Goal: Task Accomplishment & Management: Manage account settings

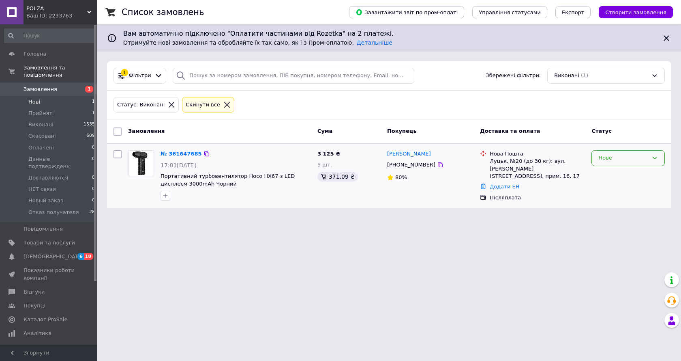
click at [657, 158] on icon at bounding box center [655, 158] width 6 height 6
click at [617, 175] on li "Прийнято" at bounding box center [628, 174] width 73 height 15
click at [45, 110] on span "Прийняті" at bounding box center [40, 113] width 25 height 7
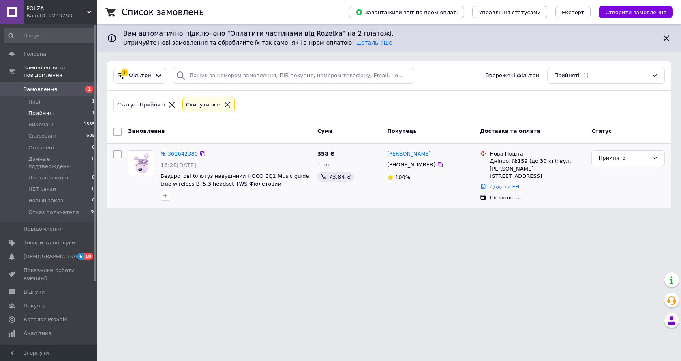
click at [379, 167] on div "1 шт." at bounding box center [349, 165] width 63 height 8
click at [657, 156] on icon at bounding box center [655, 158] width 6 height 6
click at [622, 220] on li "Данные подтверждены" at bounding box center [628, 223] width 73 height 23
click at [62, 174] on span "Доставляются" at bounding box center [48, 177] width 40 height 7
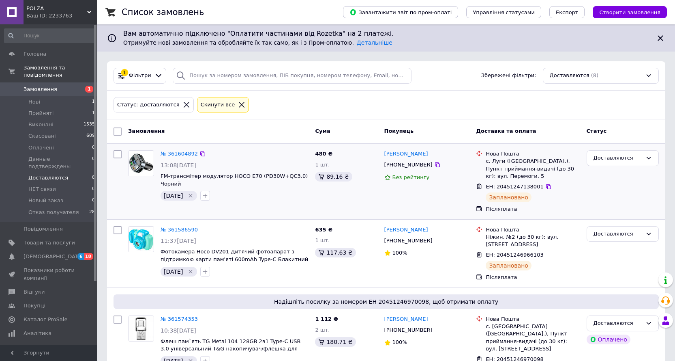
click at [141, 165] on img at bounding box center [141, 162] width 25 height 25
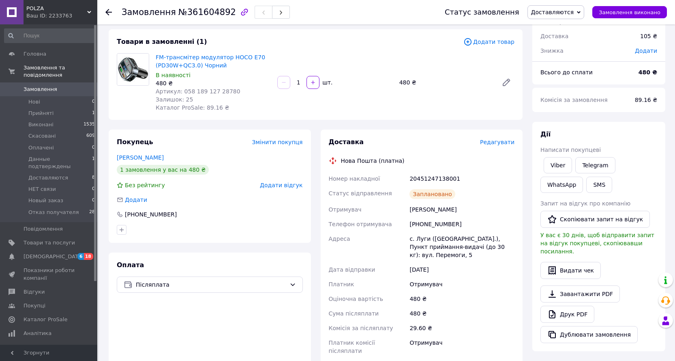
scroll to position [81, 0]
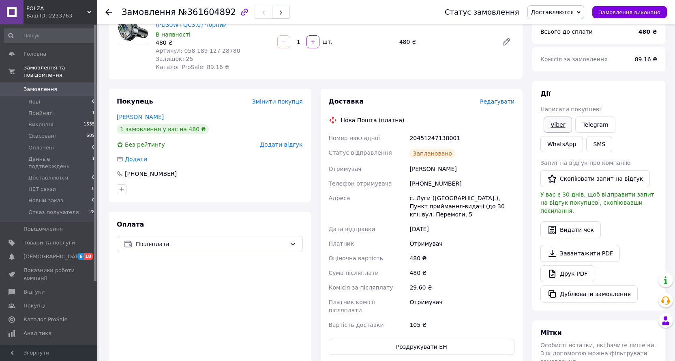
click at [557, 126] on link "Viber" at bounding box center [558, 124] width 28 height 16
click at [135, 281] on div "Оплата Післяплата" at bounding box center [210, 287] width 202 height 151
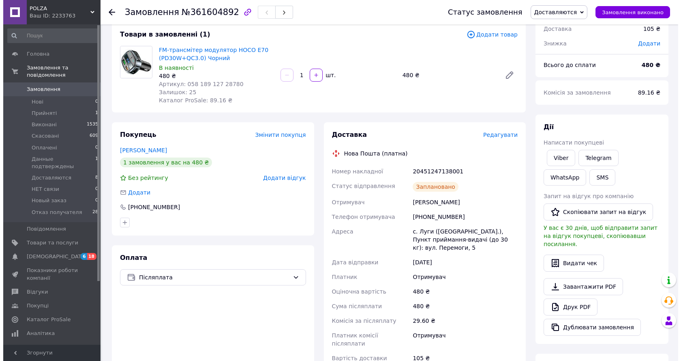
scroll to position [0, 0]
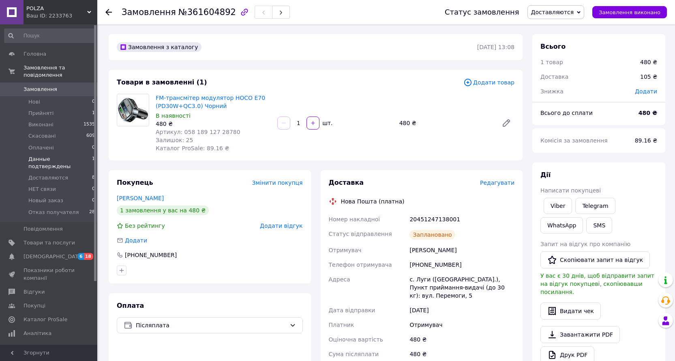
click at [58, 155] on span "Данные подтверждены" at bounding box center [60, 162] width 64 height 15
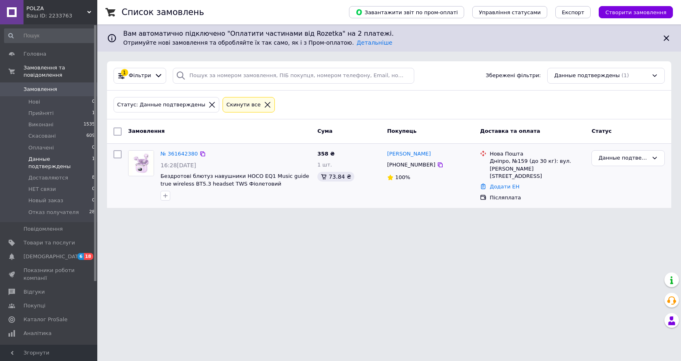
click at [149, 166] on img at bounding box center [141, 162] width 25 height 25
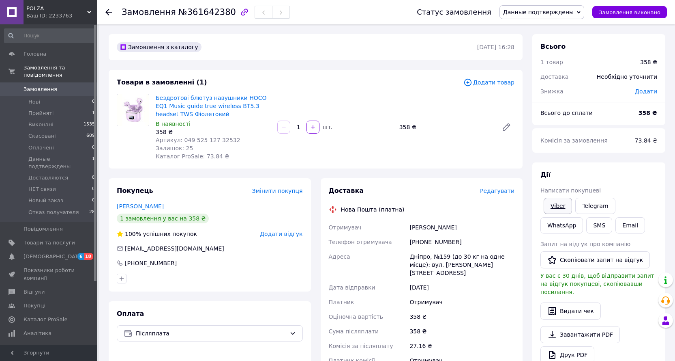
click at [556, 209] on link "Viber" at bounding box center [558, 206] width 28 height 16
click at [105, 166] on div "Замовлення з каталогу 12.09.2025 | 16:28 Товари в замовленні (1) Додати товар Б…" at bounding box center [316, 311] width 424 height 554
click at [112, 161] on div "Товари в замовленні (1) Додати товар Бездротові блютуз навушники HOCO EQ1 Music…" at bounding box center [316, 119] width 414 height 99
drag, startPoint x: 186, startPoint y: 114, endPoint x: 155, endPoint y: 99, distance: 35.2
click at [155, 99] on div "Бездротові блютуз навушники HOCO EQ1 Music guide true wireless BT5.3 headset TW…" at bounding box center [213, 127] width 122 height 70
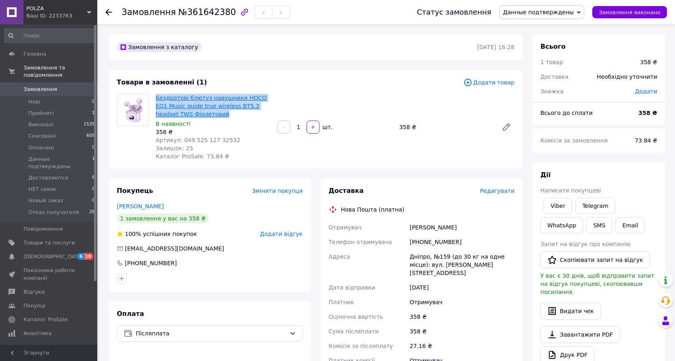
copy link "Бездротові блютуз навушники HOCO EQ1 Music guide true wireless BT5.3 headset TW…"
click at [105, 301] on div "Покупець Змінити покупця Луценко Яна 1 замовлення у вас на 358 ₴ 100% успішних …" at bounding box center [210, 320] width 212 height 284
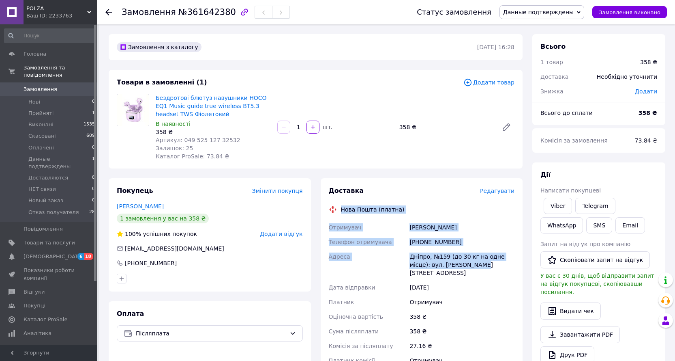
drag, startPoint x: 474, startPoint y: 264, endPoint x: 335, endPoint y: 208, distance: 149.6
click at [335, 208] on div "Доставка Редагувати Нова Пошта (платна) Отримувач Луценко Яна Телефон отримувач…" at bounding box center [422, 320] width 186 height 268
copy div "Нова Пошта (платна) Отримувач Луценко Яна Телефон отримувача +380637568358 Адре…"
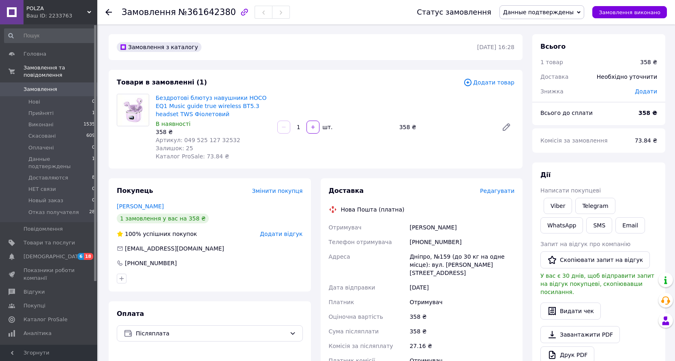
click at [108, 219] on div "Покупець Змінити покупця Луценко Яна 1 замовлення у вас на 358 ₴ 100% успішних …" at bounding box center [210, 320] width 212 height 284
drag, startPoint x: 200, startPoint y: 139, endPoint x: 180, endPoint y: 140, distance: 20.3
click at [180, 140] on div "Артикул: 049 525 127 32532" at bounding box center [213, 140] width 115 height 8
copy span "049 525 127 32532"
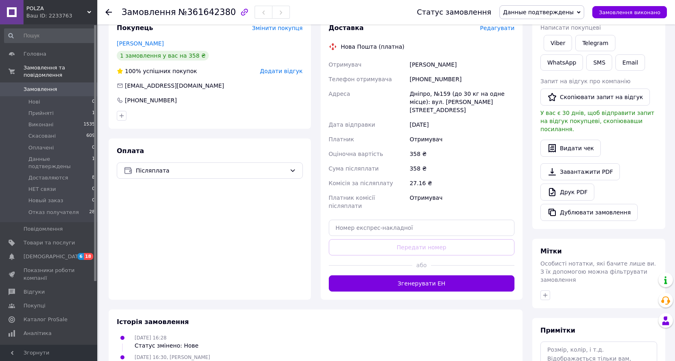
scroll to position [221, 0]
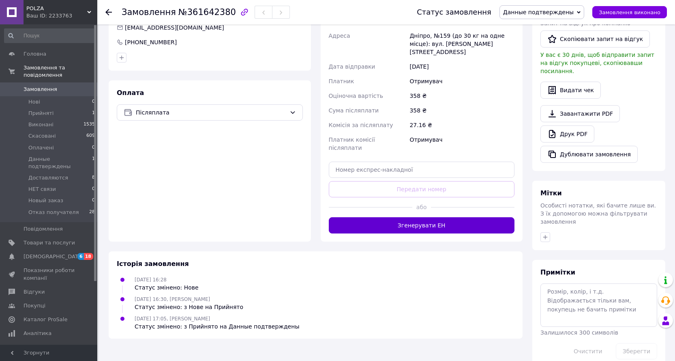
click at [415, 217] on button "Згенерувати ЕН" at bounding box center [422, 225] width 186 height 16
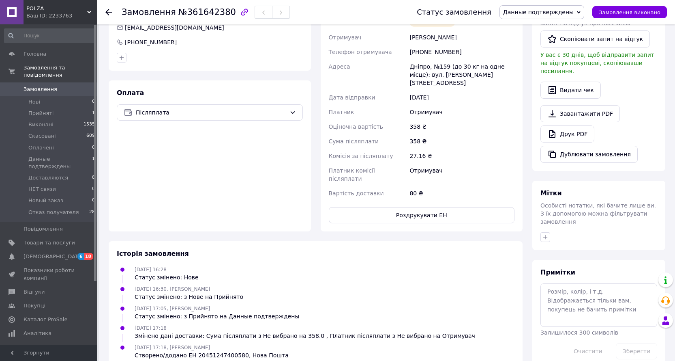
click at [581, 14] on icon at bounding box center [579, 13] width 4 height 4
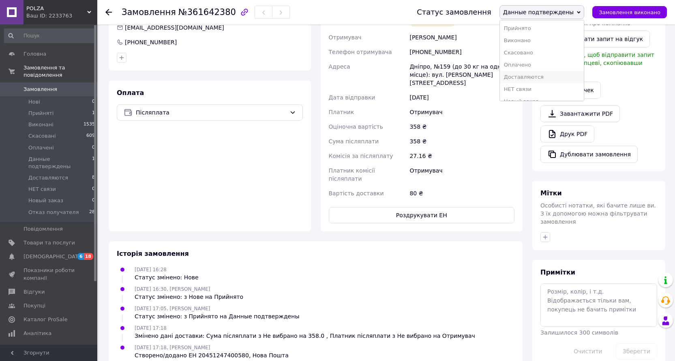
click at [532, 76] on li "Доставляются" at bounding box center [542, 77] width 84 height 12
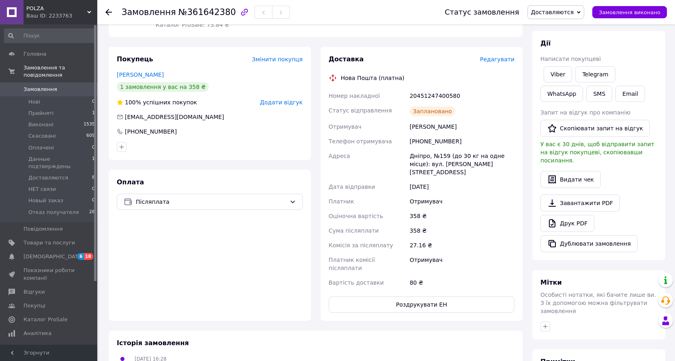
scroll to position [99, 0]
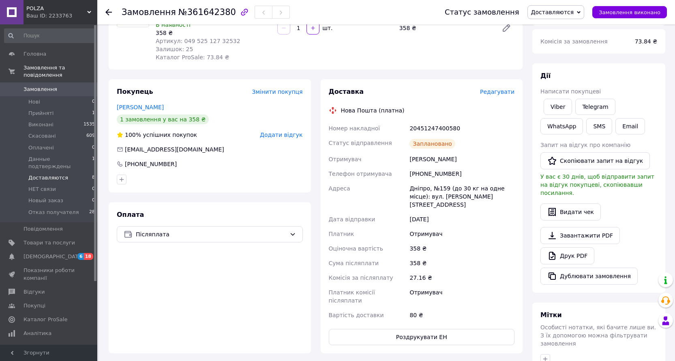
click at [63, 172] on li "Доставляются 8" at bounding box center [50, 177] width 100 height 11
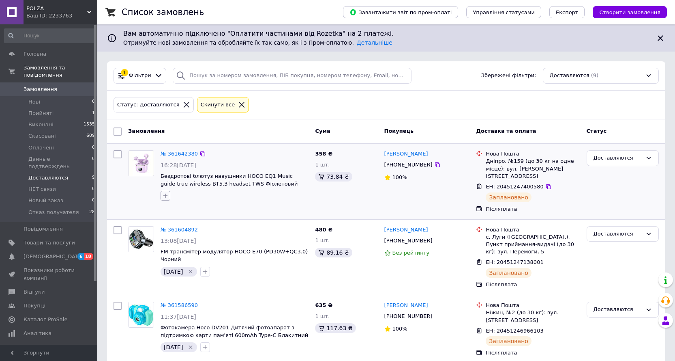
click at [165, 193] on icon "button" at bounding box center [165, 195] width 4 height 4
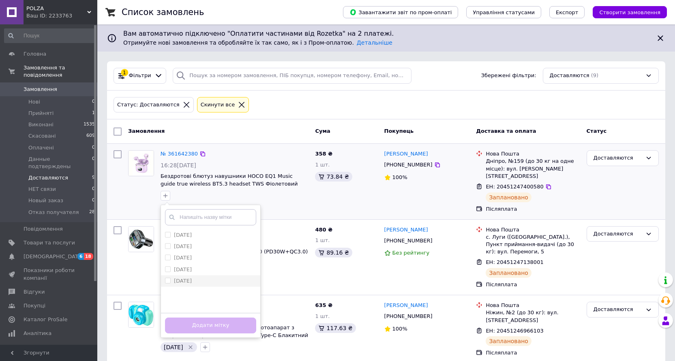
click at [169, 281] on input "13.09.25" at bounding box center [167, 279] width 5 height 5
checkbox input "true"
click at [202, 327] on button "Додати мітку" at bounding box center [210, 325] width 91 height 16
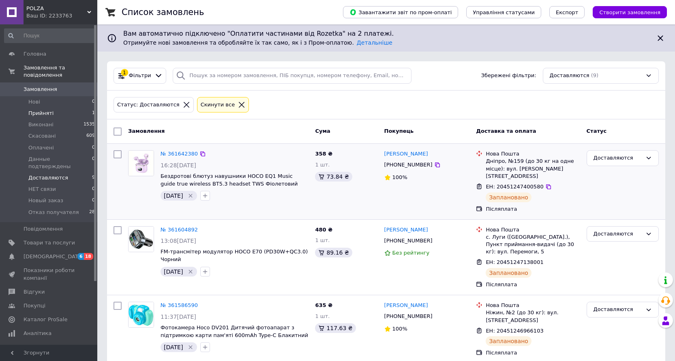
click at [51, 107] on li "Прийняті 1" at bounding box center [50, 112] width 100 height 11
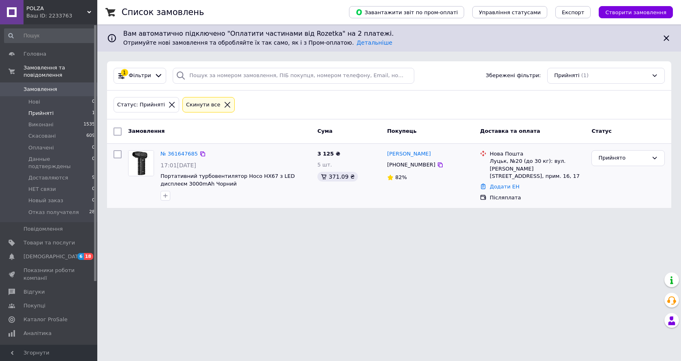
click at [149, 165] on img at bounding box center [141, 162] width 25 height 25
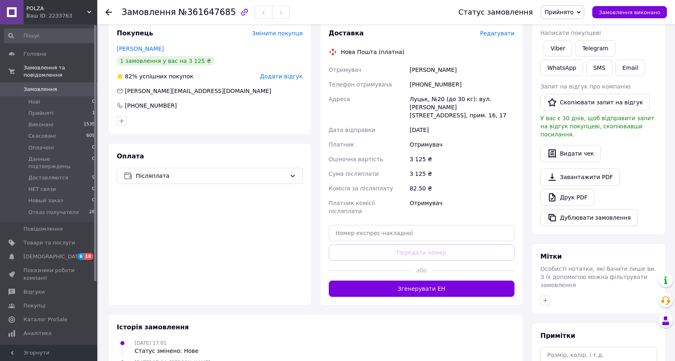
scroll to position [162, 0]
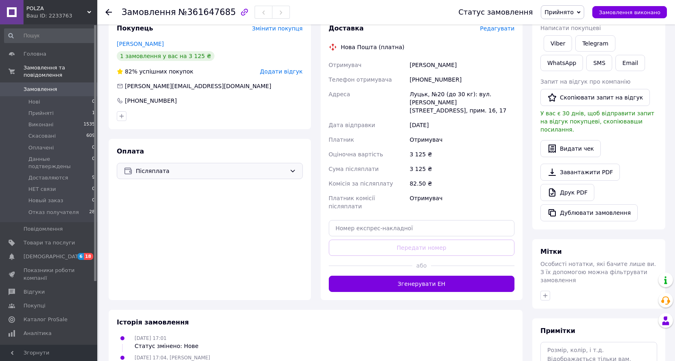
click at [296, 163] on div "Післяплата" at bounding box center [210, 171] width 186 height 16
click at [165, 200] on div "Пром-оплата Prom супроводжує покупку" at bounding box center [210, 203] width 176 height 9
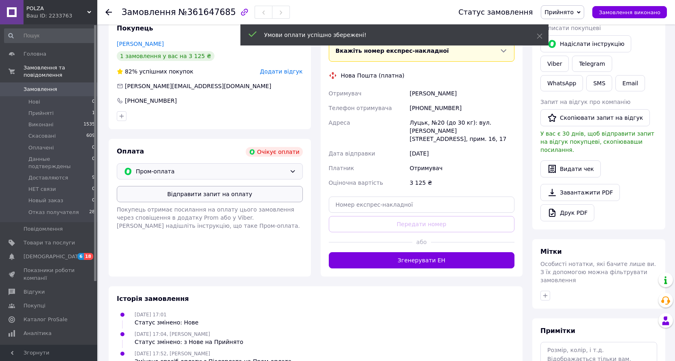
click at [221, 187] on button "Відправити запит на оплату" at bounding box center [210, 194] width 186 height 16
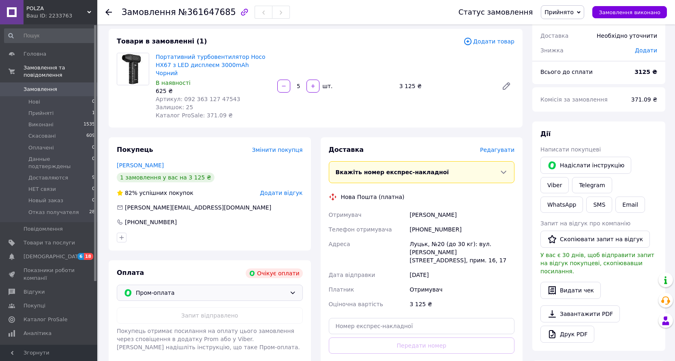
scroll to position [41, 0]
click at [581, 11] on icon at bounding box center [579, 13] width 4 height 4
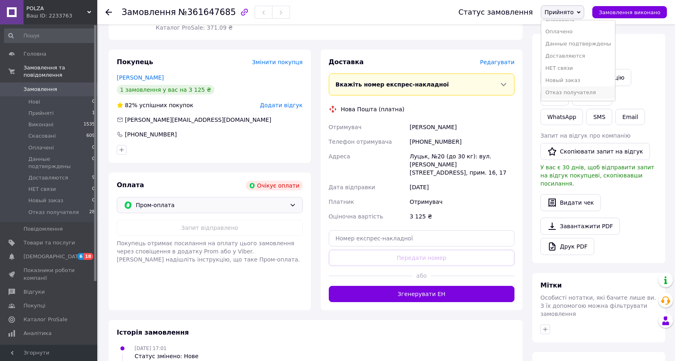
scroll to position [162, 0]
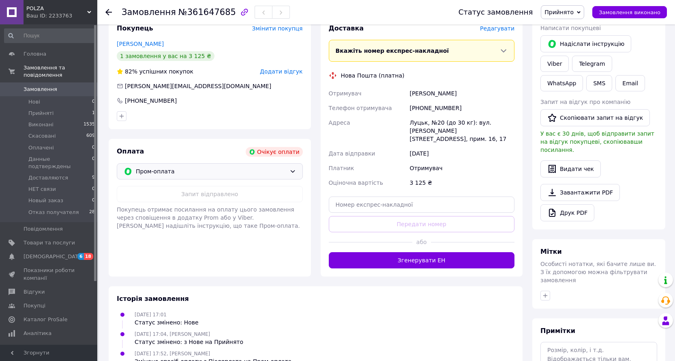
click at [239, 294] on div "Історія замовлення" at bounding box center [316, 298] width 398 height 9
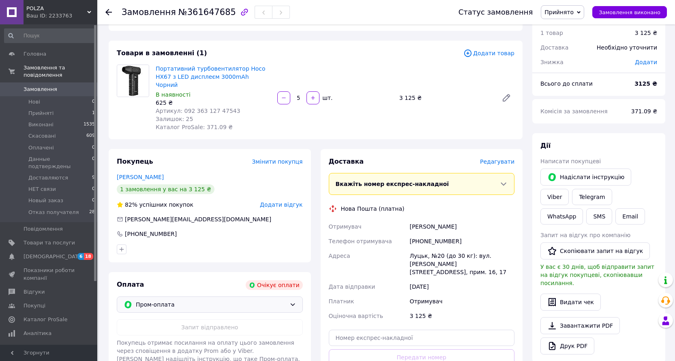
scroll to position [0, 0]
